Goal: Information Seeking & Learning: Learn about a topic

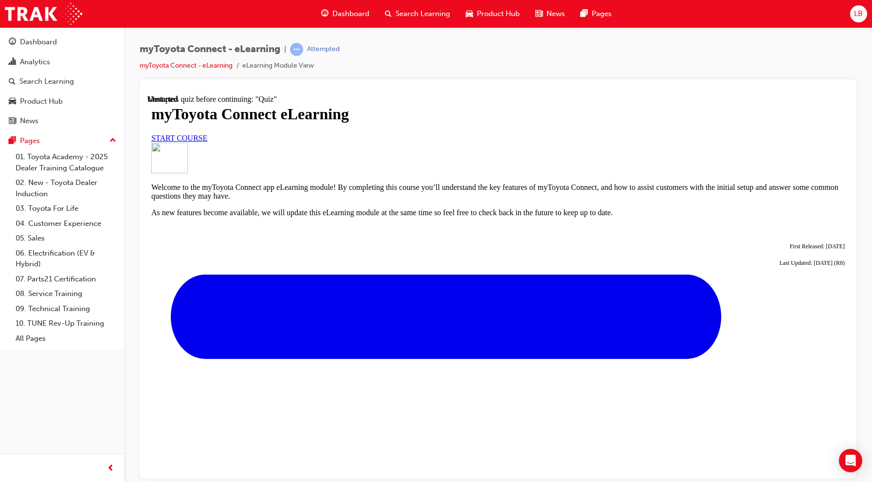
scroll to position [304, 0]
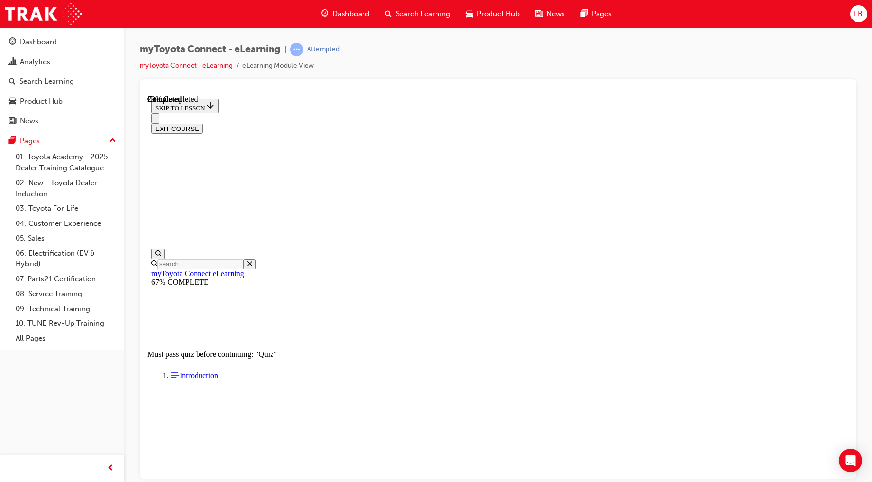
scroll to position [49, 0]
click at [28, 70] on link "Analytics" at bounding box center [62, 62] width 116 height 18
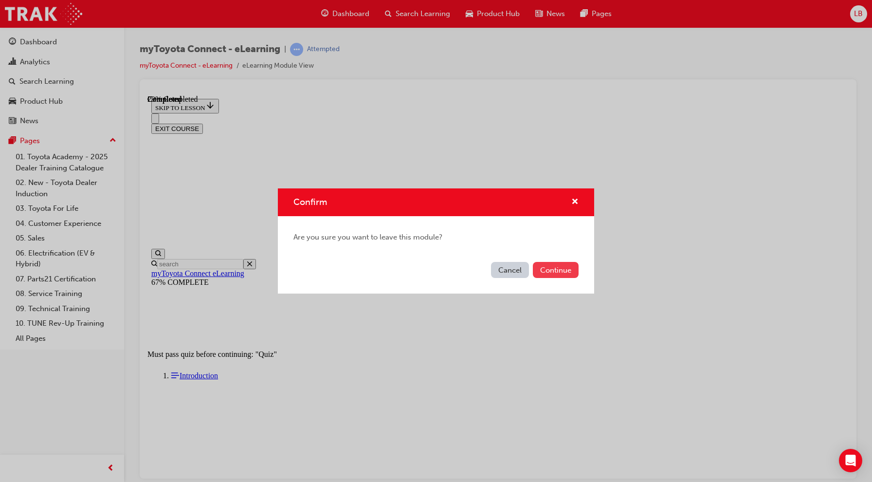
click at [561, 272] on button "Continue" at bounding box center [556, 270] width 46 height 16
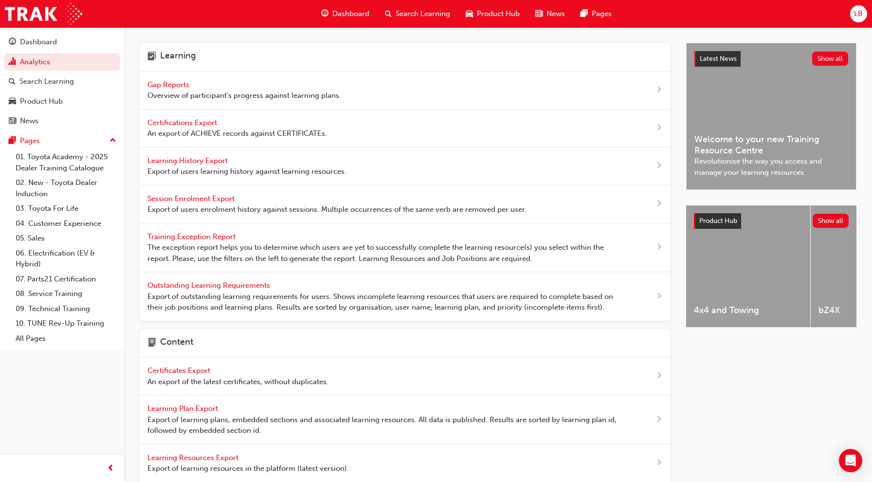
click at [206, 162] on span "Learning History Export" at bounding box center [189, 160] width 82 height 9
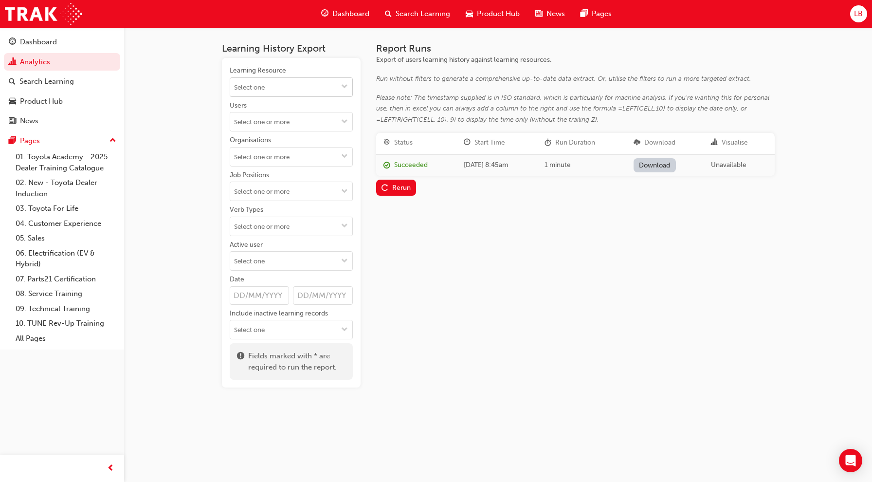
click at [334, 90] on input "Learning Resource" at bounding box center [291, 87] width 122 height 19
click at [357, 48] on h3 "Learning History Export" at bounding box center [291, 48] width 139 height 11
click at [335, 127] on input "Users" at bounding box center [291, 121] width 122 height 19
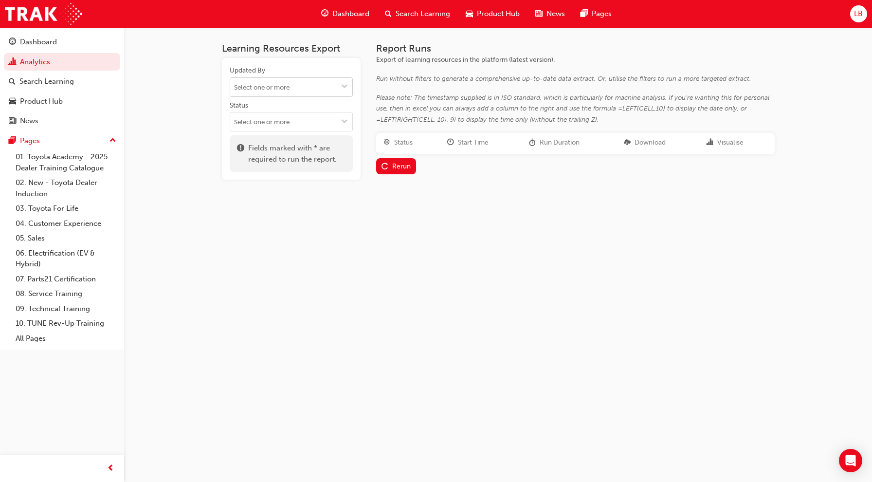
click at [336, 85] on input "Updated By" at bounding box center [291, 87] width 122 height 19
click at [242, 251] on div "Learning Resources Export Updated By No results, type at least 2 characters of …" at bounding box center [436, 241] width 872 height 482
click at [338, 124] on button "Status" at bounding box center [345, 121] width 16 height 19
click at [277, 200] on li "LIVE" at bounding box center [291, 195] width 123 height 19
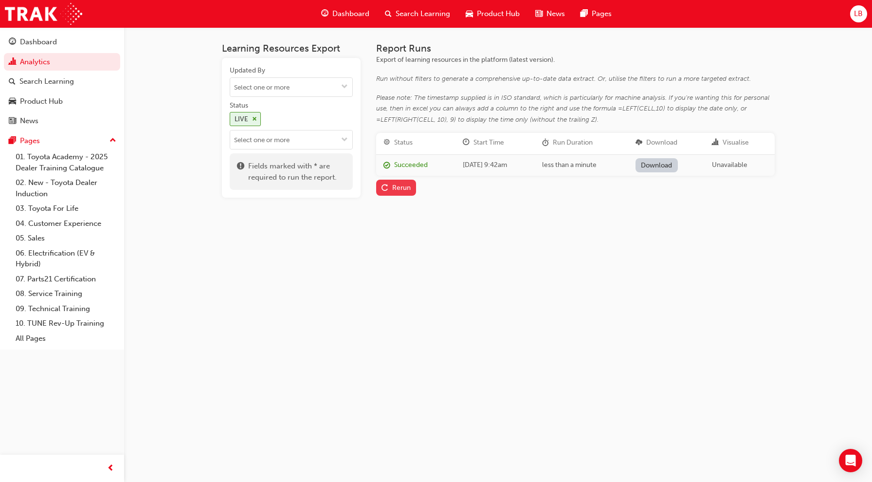
click at [396, 192] on button "Rerun" at bounding box center [396, 188] width 40 height 16
click at [659, 161] on link "Download" at bounding box center [657, 165] width 42 height 14
click at [675, 167] on link "Download" at bounding box center [657, 165] width 42 height 14
click at [429, 15] on span "Search Learning" at bounding box center [423, 13] width 55 height 11
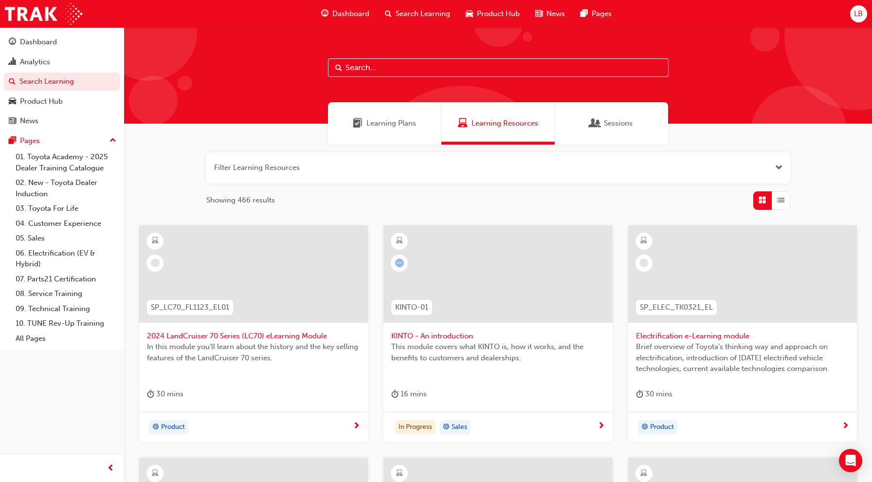
click at [328, 283] on div at bounding box center [253, 273] width 229 height 97
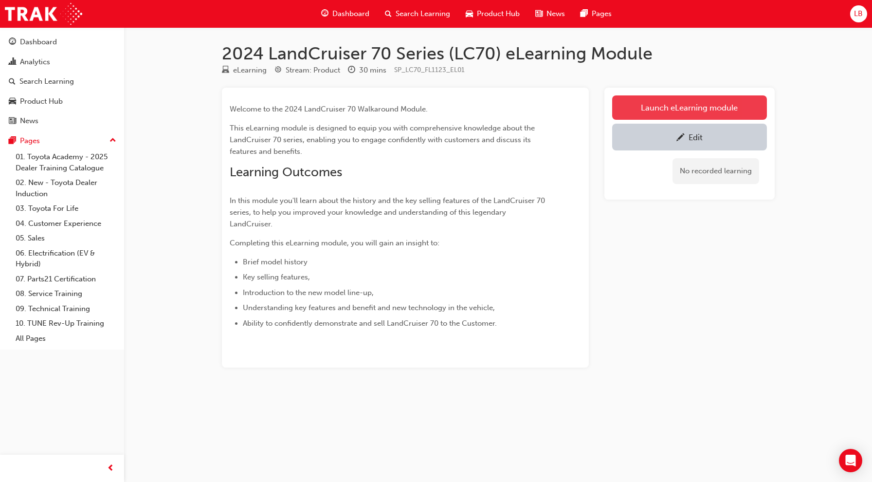
click at [656, 110] on link "Launch eLearning module" at bounding box center [689, 107] width 155 height 24
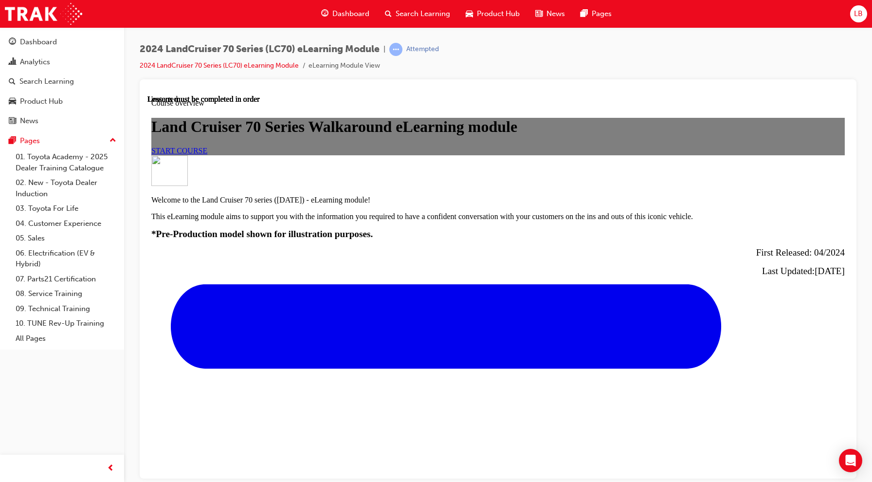
scroll to position [414, 0]
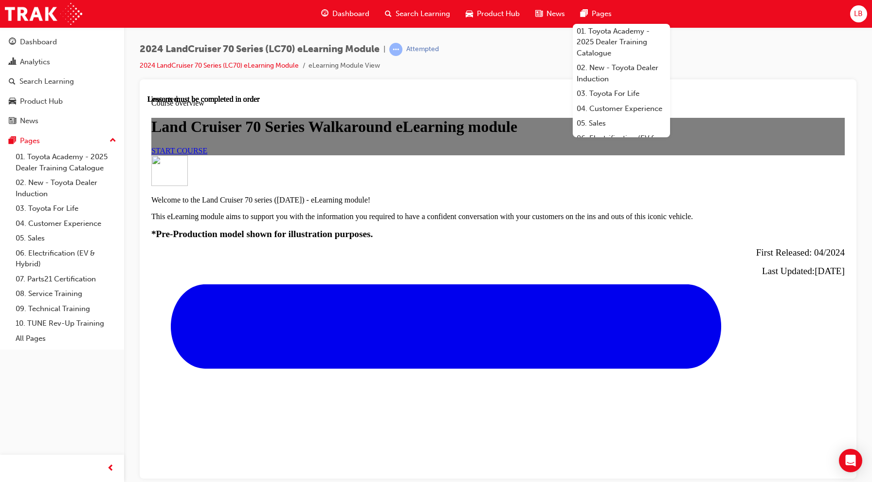
click at [533, 60] on div "2024 LandCruiser 70 Series (LC70) eLearning Module | Attempted 2024 LandCruiser…" at bounding box center [498, 61] width 717 height 37
